Goal: Transaction & Acquisition: Purchase product/service

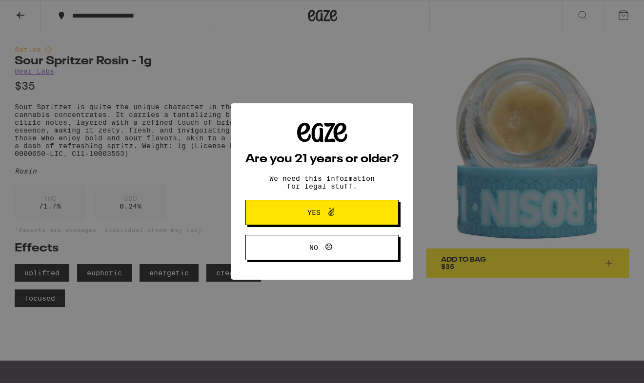
click at [303, 216] on span "Yes" at bounding box center [322, 212] width 74 height 13
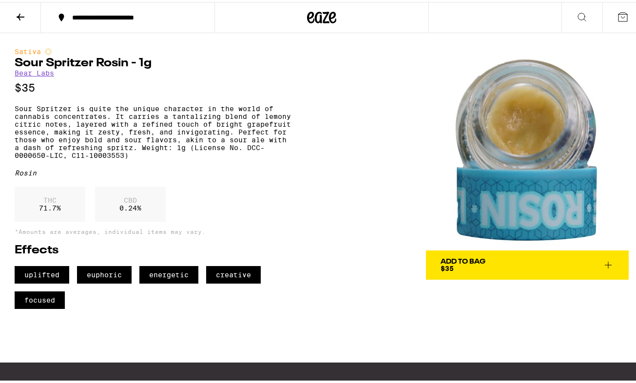
click at [30, 75] on link "Bear Labs" at bounding box center [34, 71] width 39 height 8
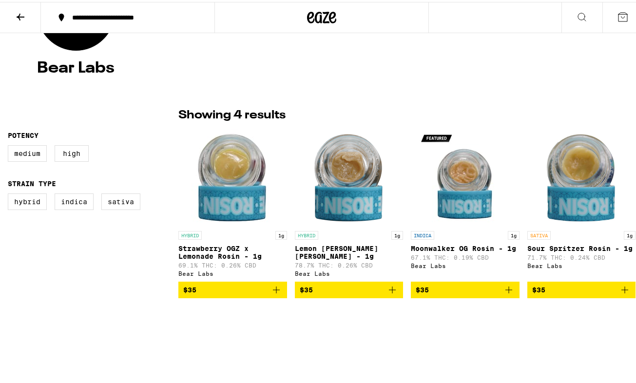
scroll to position [172, 0]
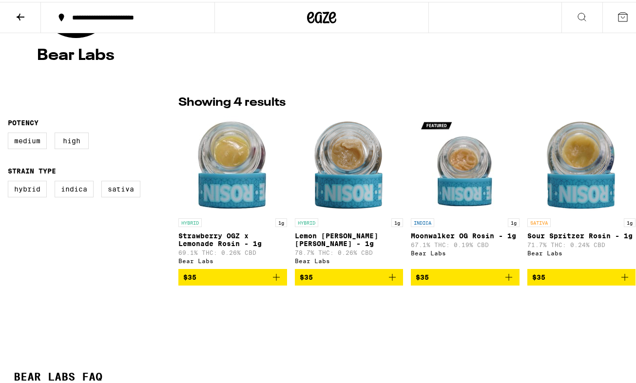
click at [527, 284] on button "$35" at bounding box center [581, 275] width 109 height 17
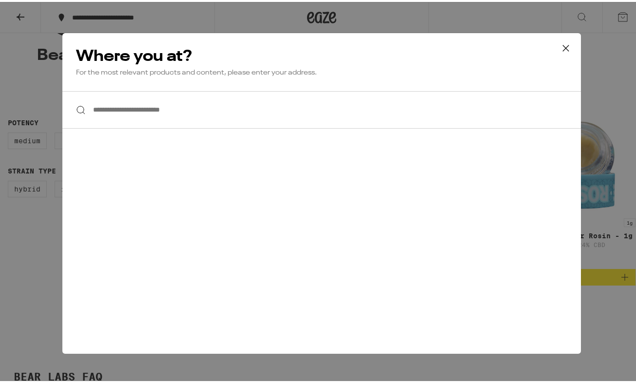
click at [34, 58] on div "**********" at bounding box center [322, 191] width 644 height 383
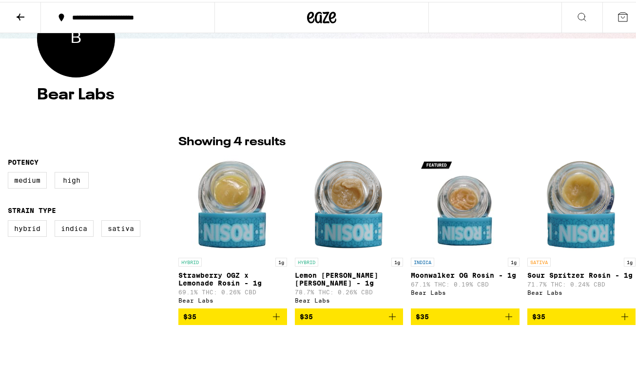
scroll to position [134, 0]
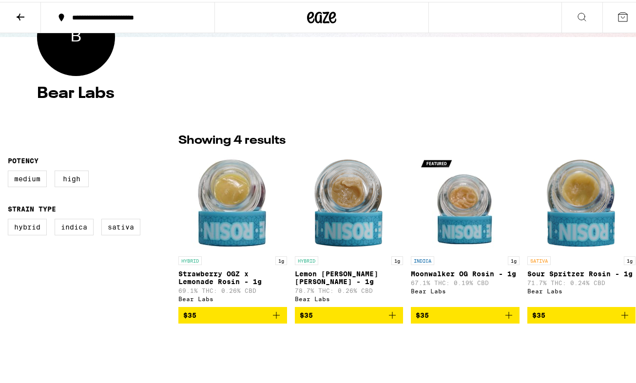
click at [22, 15] on icon at bounding box center [21, 15] width 12 height 12
